Goal: Transaction & Acquisition: Download file/media

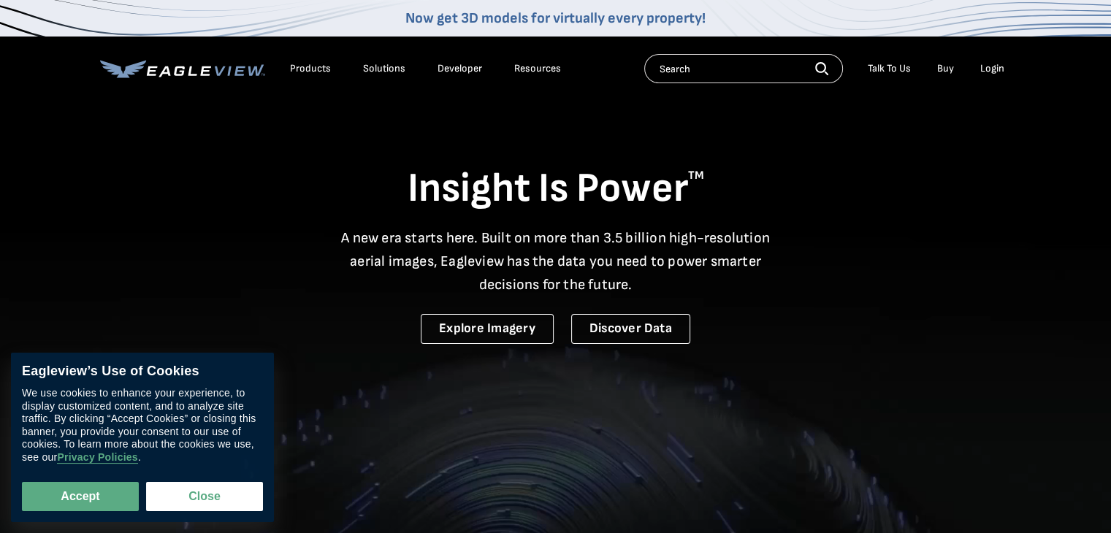
click at [987, 68] on div "Login" at bounding box center [992, 68] width 24 height 13
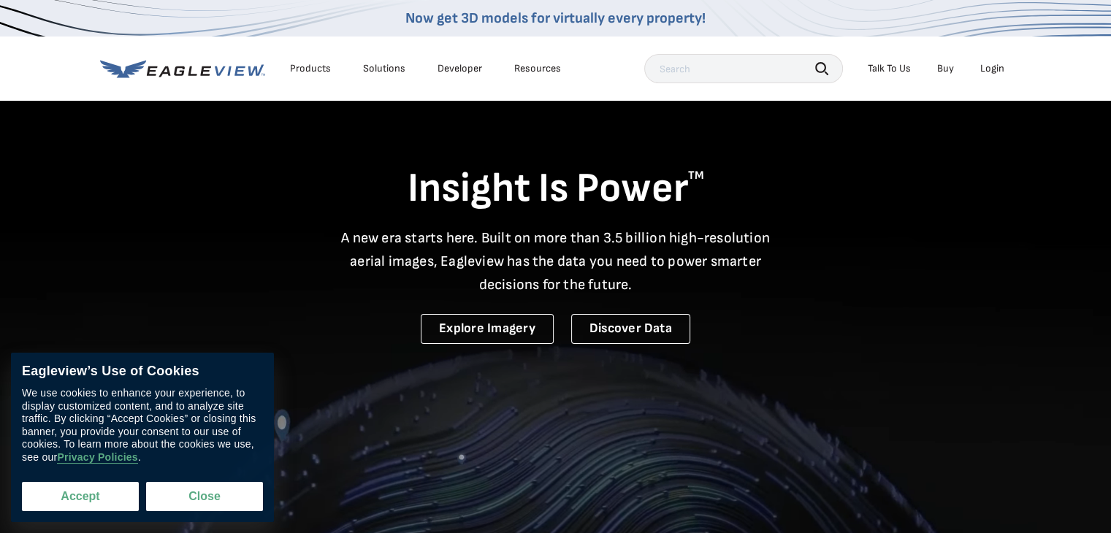
click at [90, 502] on button "Accept" at bounding box center [80, 496] width 117 height 29
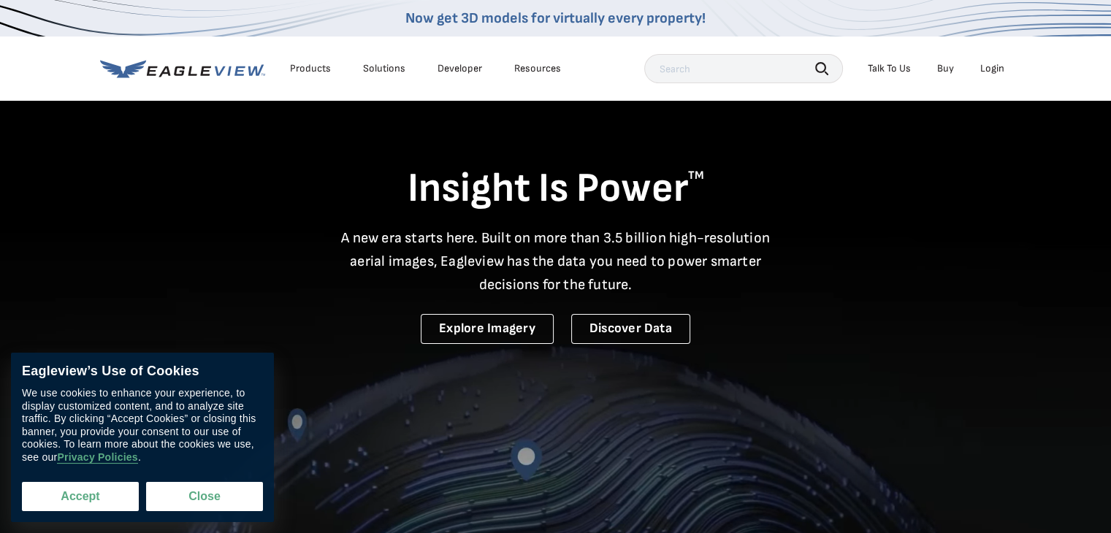
checkbox input "true"
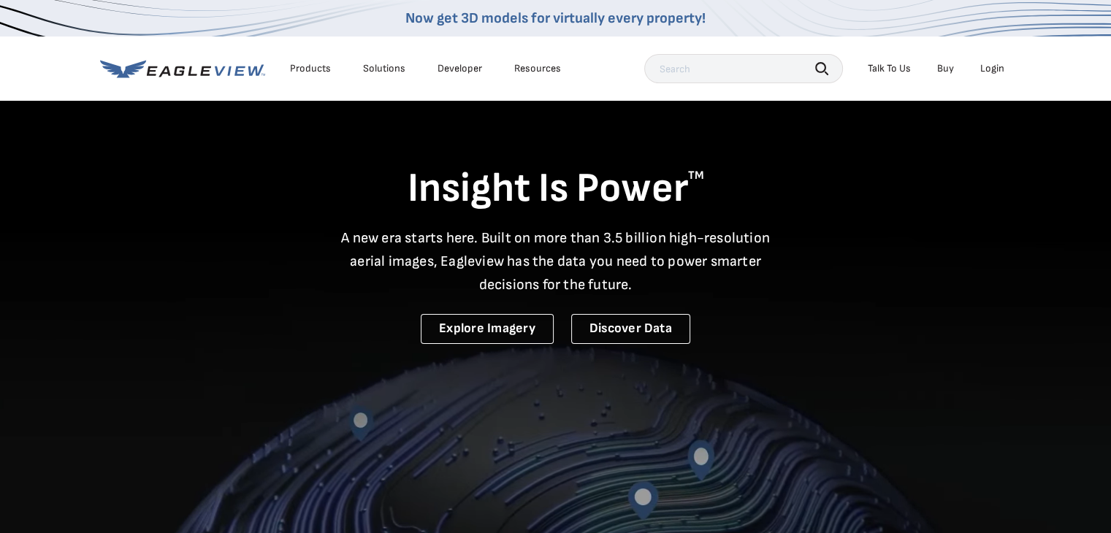
click at [1003, 69] on li "Login" at bounding box center [992, 69] width 39 height 22
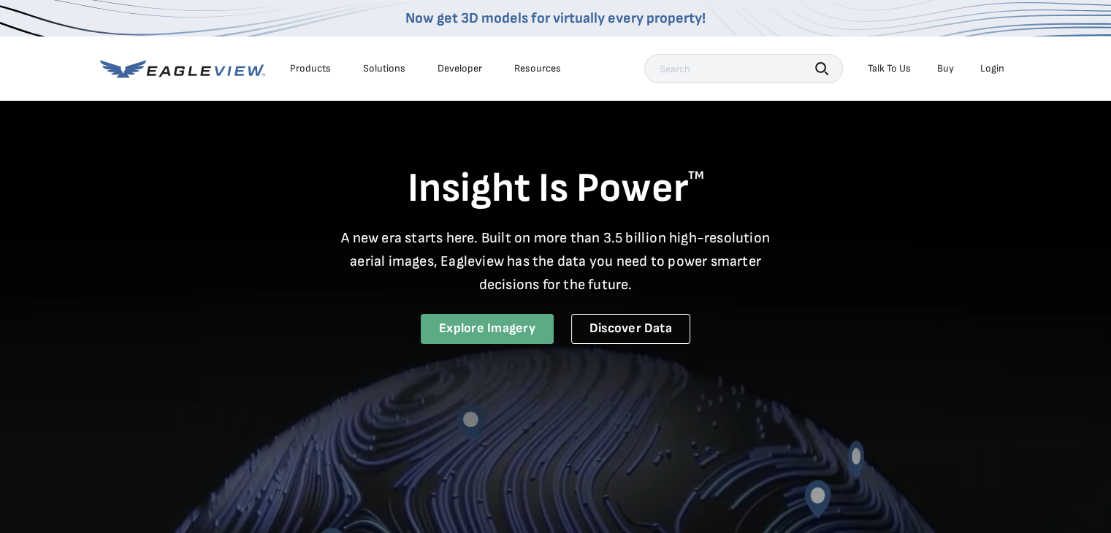
click at [456, 334] on link "Explore Imagery" at bounding box center [487, 329] width 133 height 30
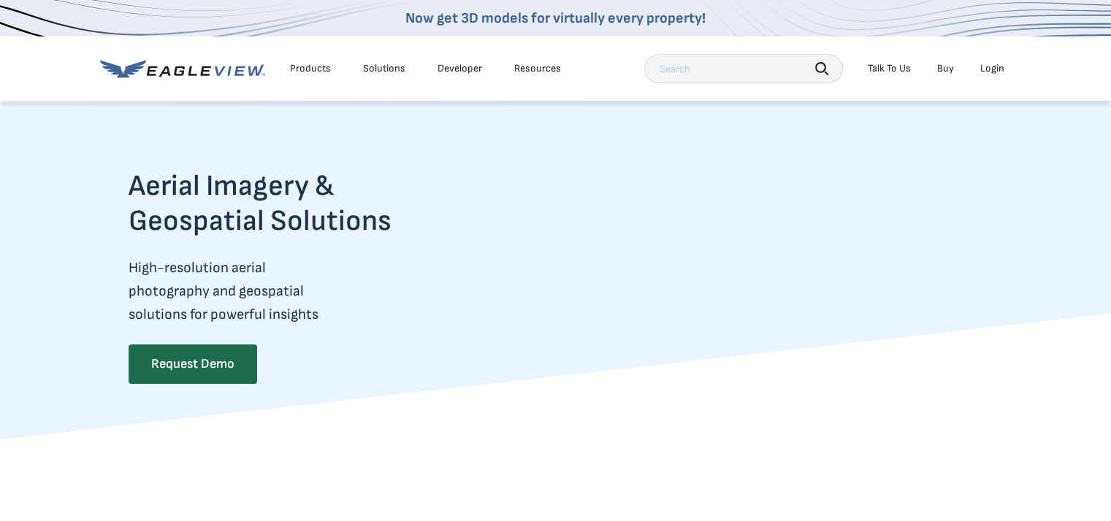
click at [998, 68] on div "Login" at bounding box center [992, 68] width 24 height 13
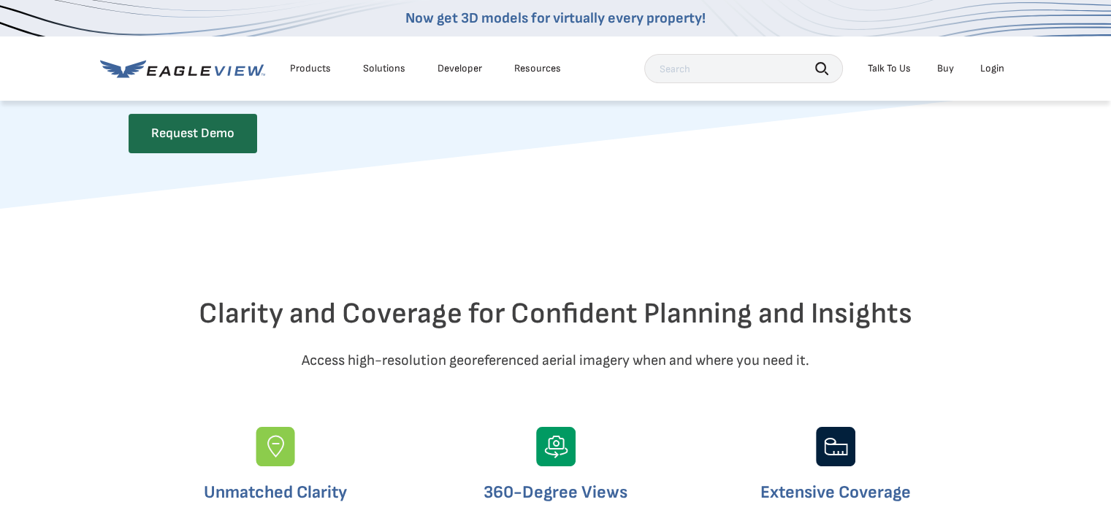
click at [990, 66] on div "Login" at bounding box center [992, 68] width 24 height 13
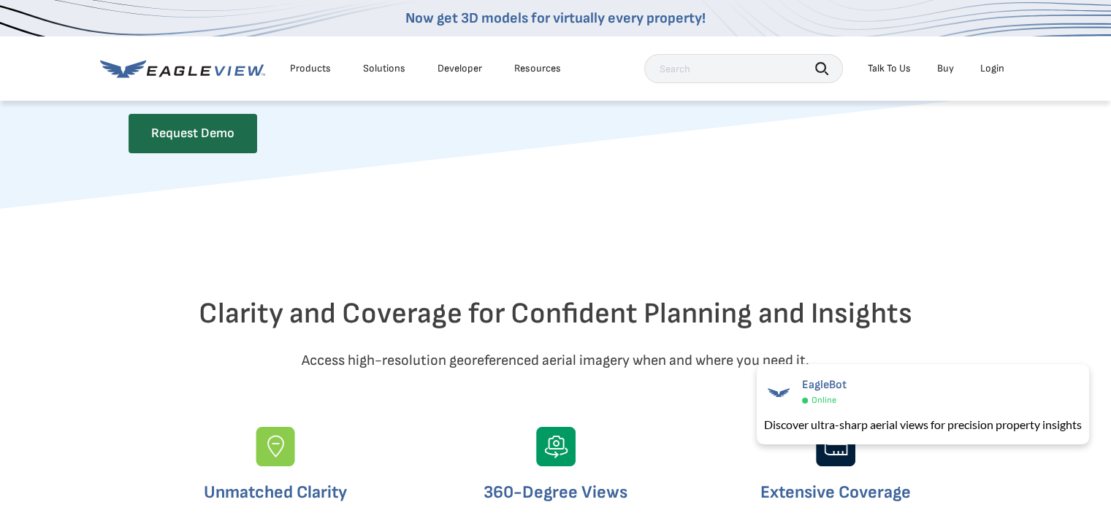
click at [990, 66] on div "Login" at bounding box center [992, 68] width 24 height 13
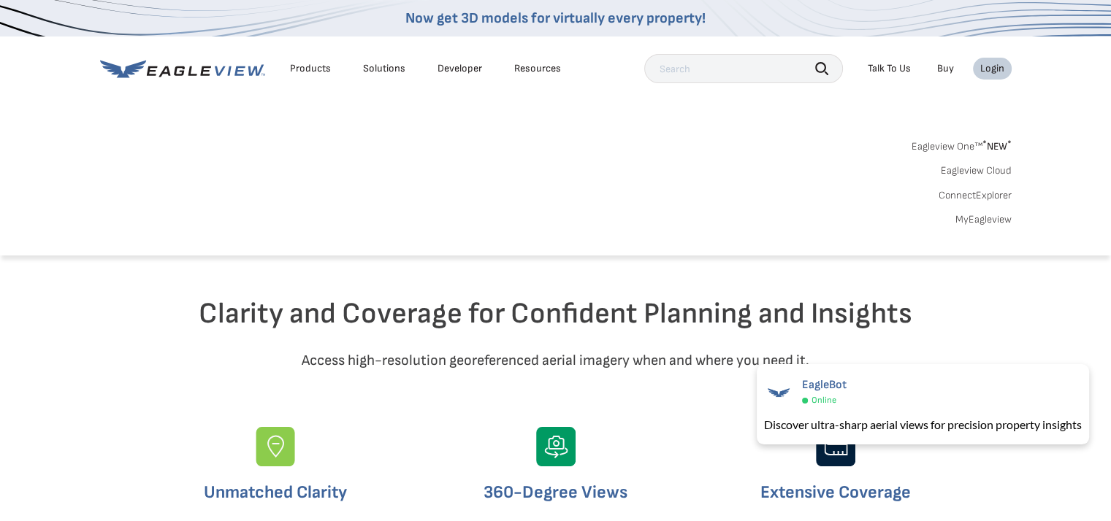
click at [984, 221] on link "MyEagleview" at bounding box center [983, 219] width 56 height 13
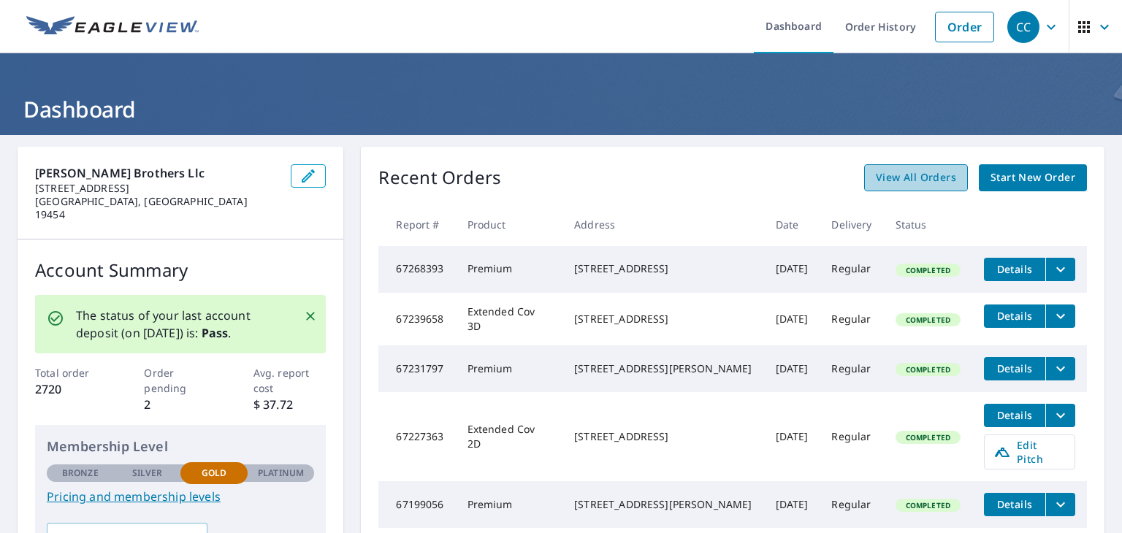
click at [912, 183] on span "View All Orders" at bounding box center [915, 178] width 80 height 18
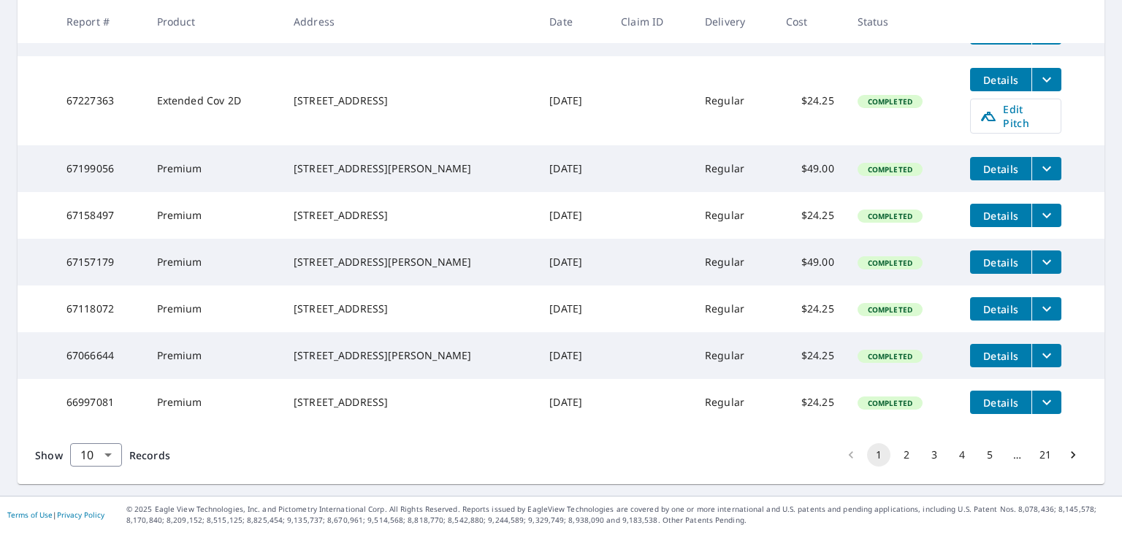
scroll to position [450, 0]
click at [895, 454] on button "2" at bounding box center [905, 454] width 23 height 23
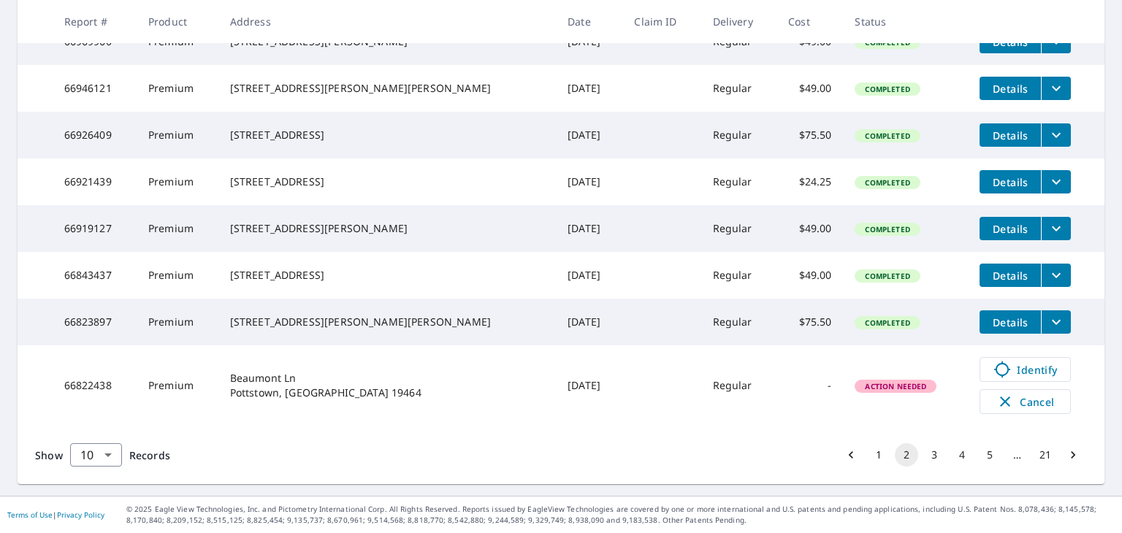
scroll to position [465, 0]
click at [922, 454] on button "3" at bounding box center [933, 454] width 23 height 23
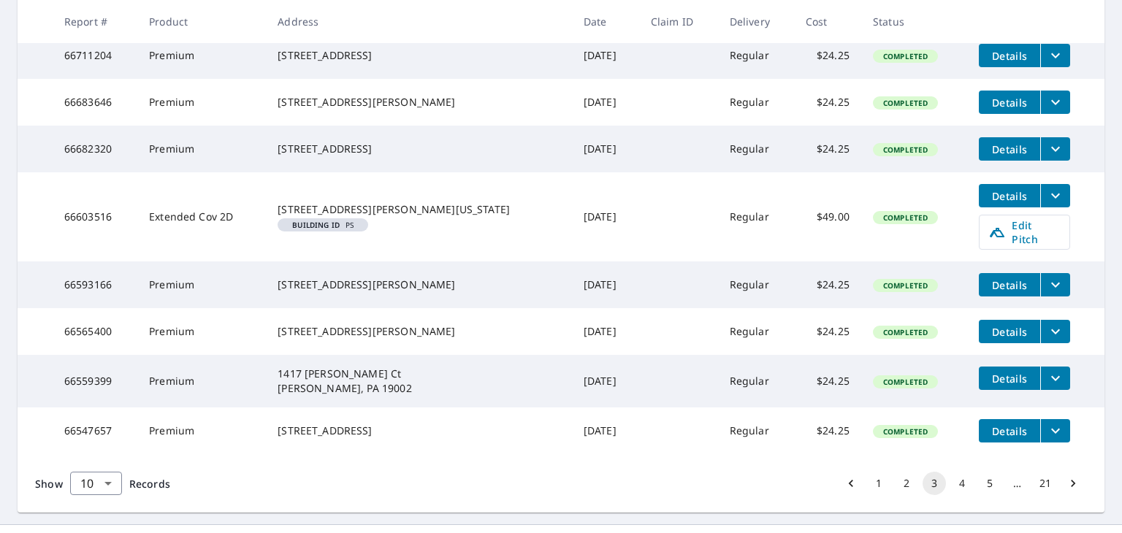
scroll to position [475, 0]
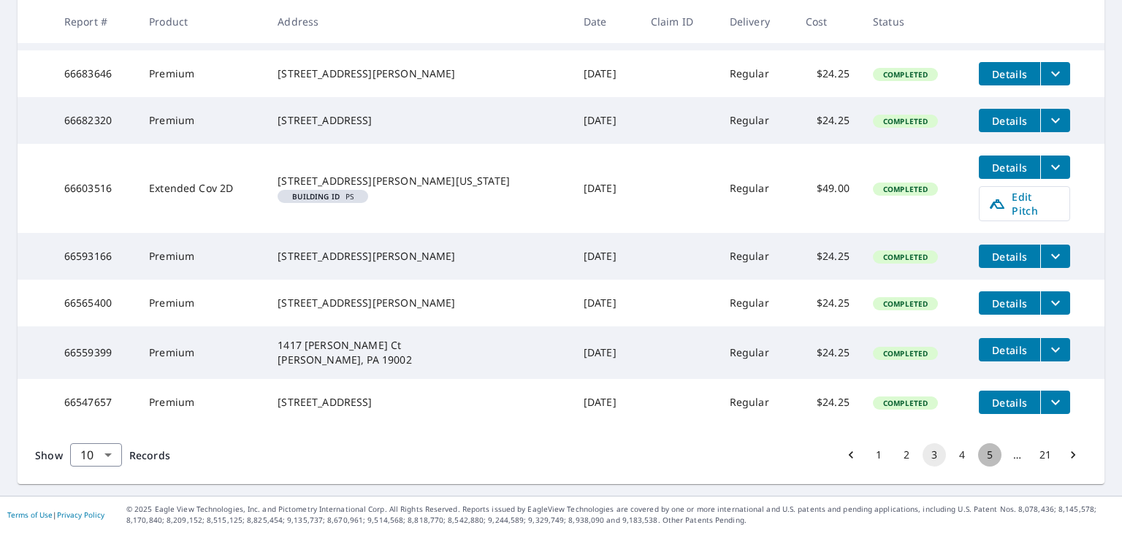
click at [981, 456] on button "5" at bounding box center [989, 454] width 23 height 23
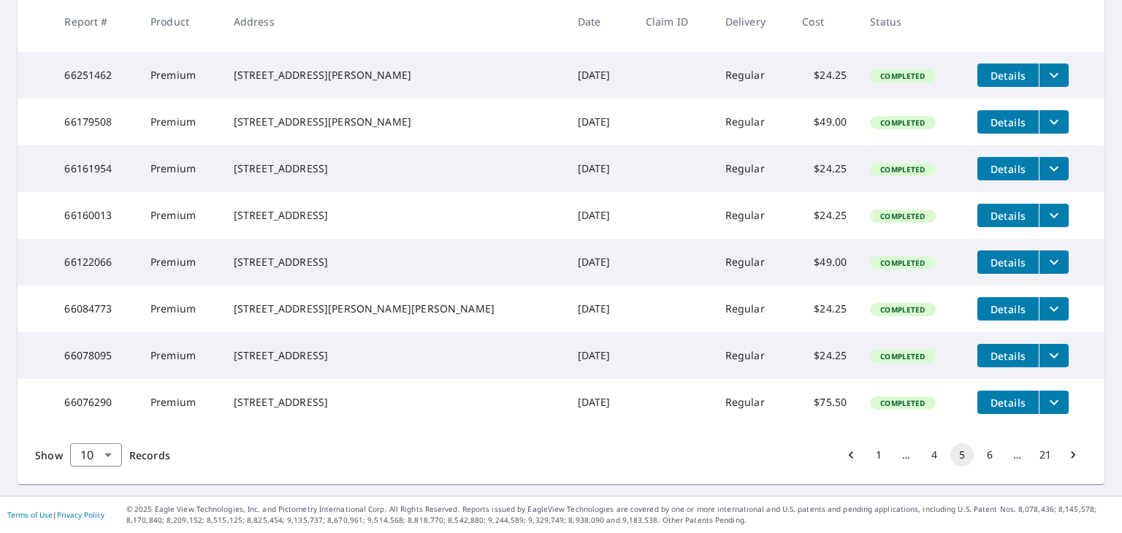
scroll to position [379, 0]
click at [926, 467] on button "4" at bounding box center [933, 454] width 23 height 23
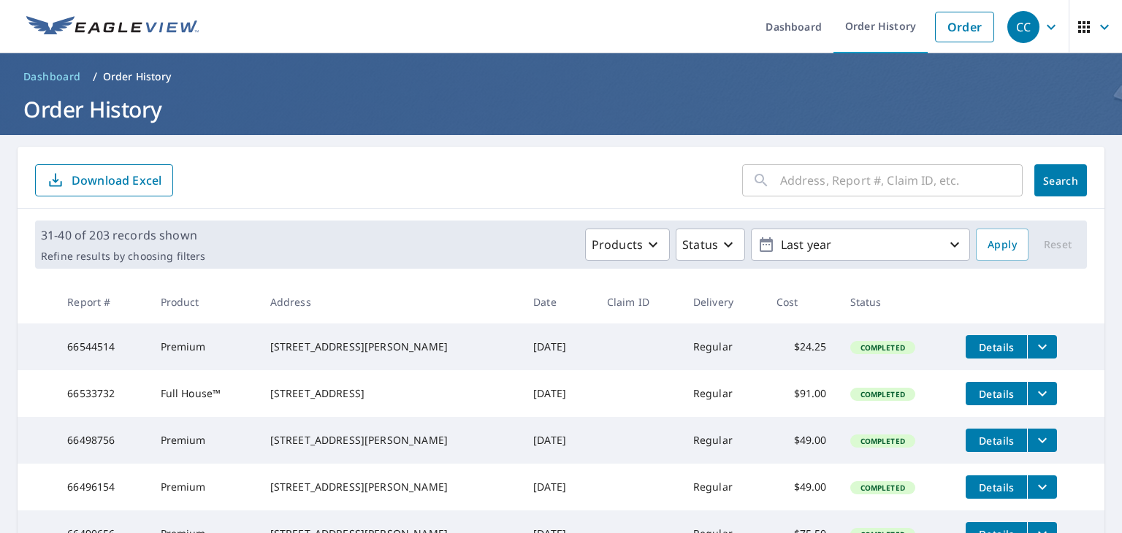
click at [977, 448] on span "Details" at bounding box center [996, 441] width 44 height 14
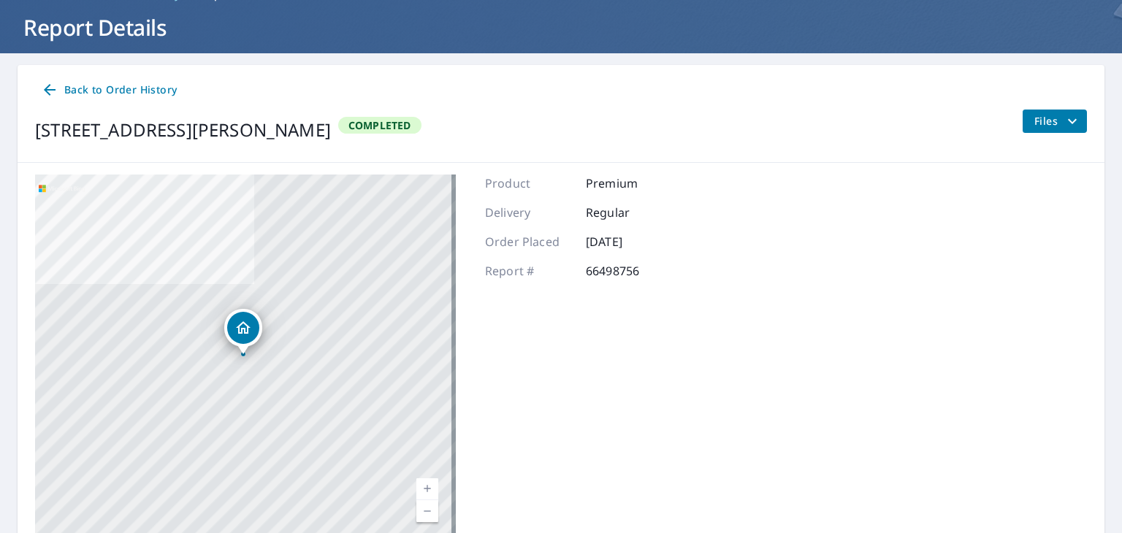
scroll to position [78, 0]
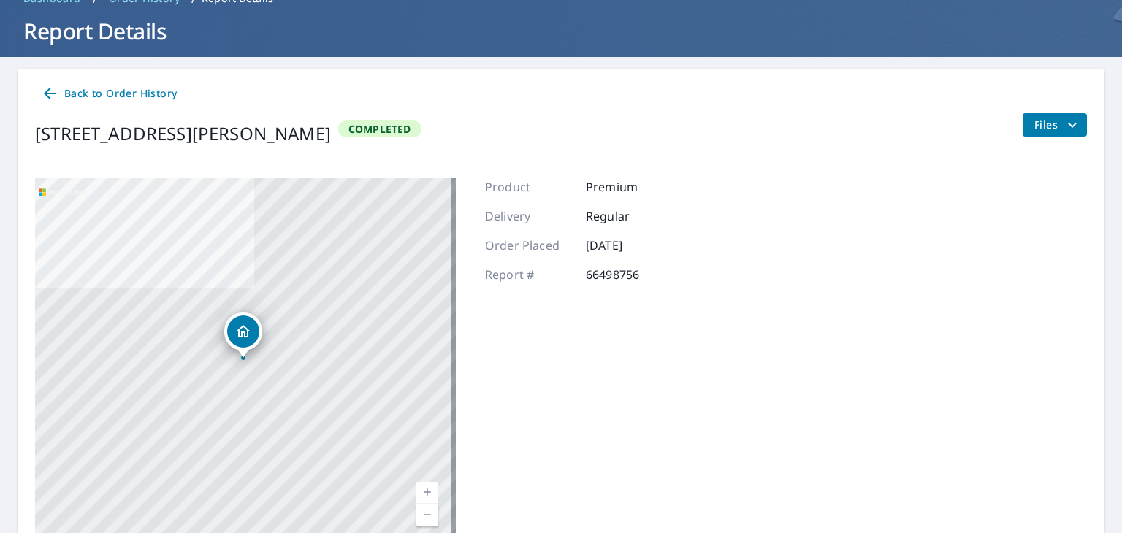
click at [420, 126] on span "Completed" at bounding box center [380, 129] width 80 height 14
click at [1040, 126] on span "Files" at bounding box center [1057, 125] width 47 height 18
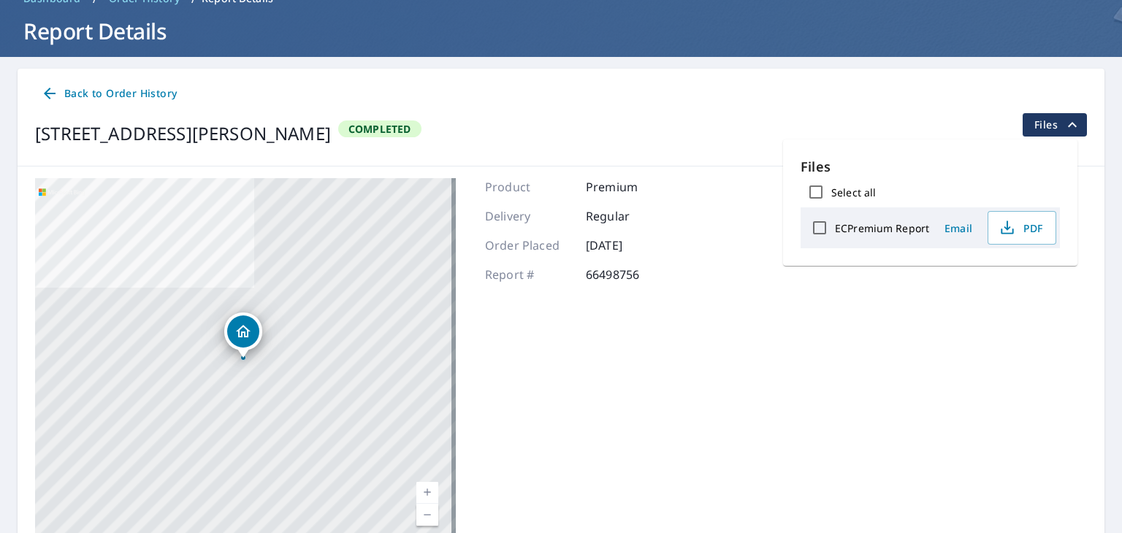
click at [818, 229] on input "ECPremium Report" at bounding box center [819, 227] width 31 height 31
checkbox input "true"
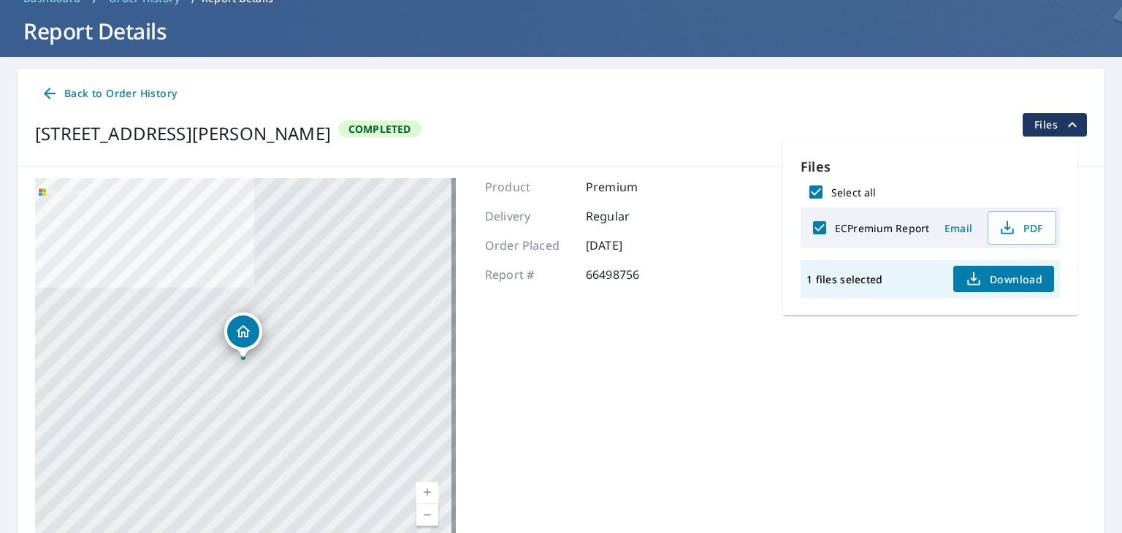
click at [1014, 274] on span "Download" at bounding box center [1003, 279] width 77 height 18
